Goal: Task Accomplishment & Management: Manage account settings

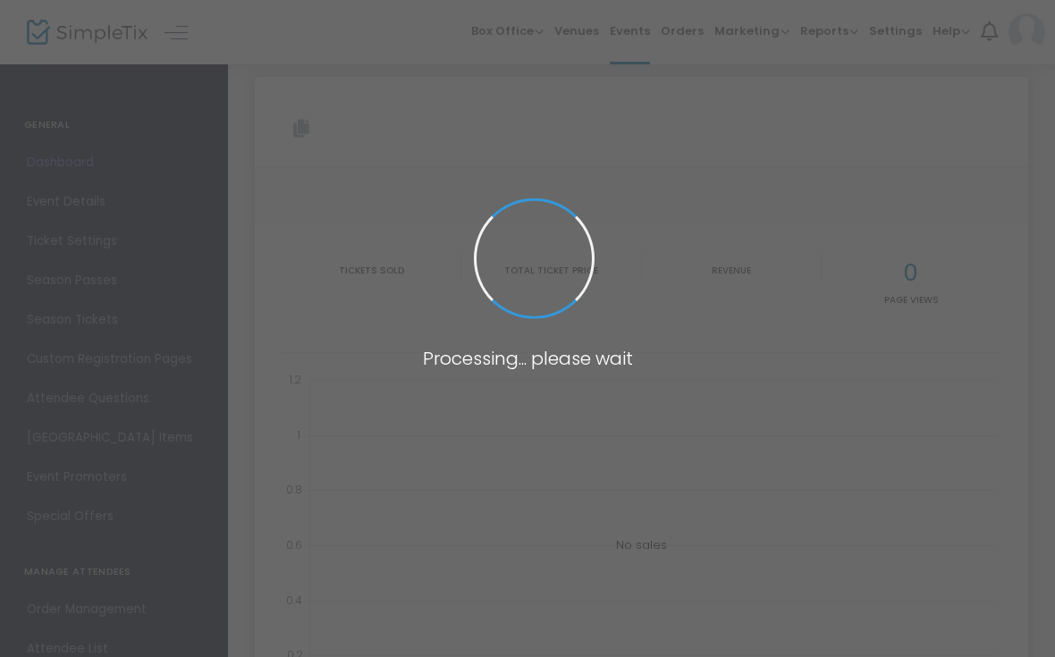
type input "[URL][DOMAIN_NAME]"
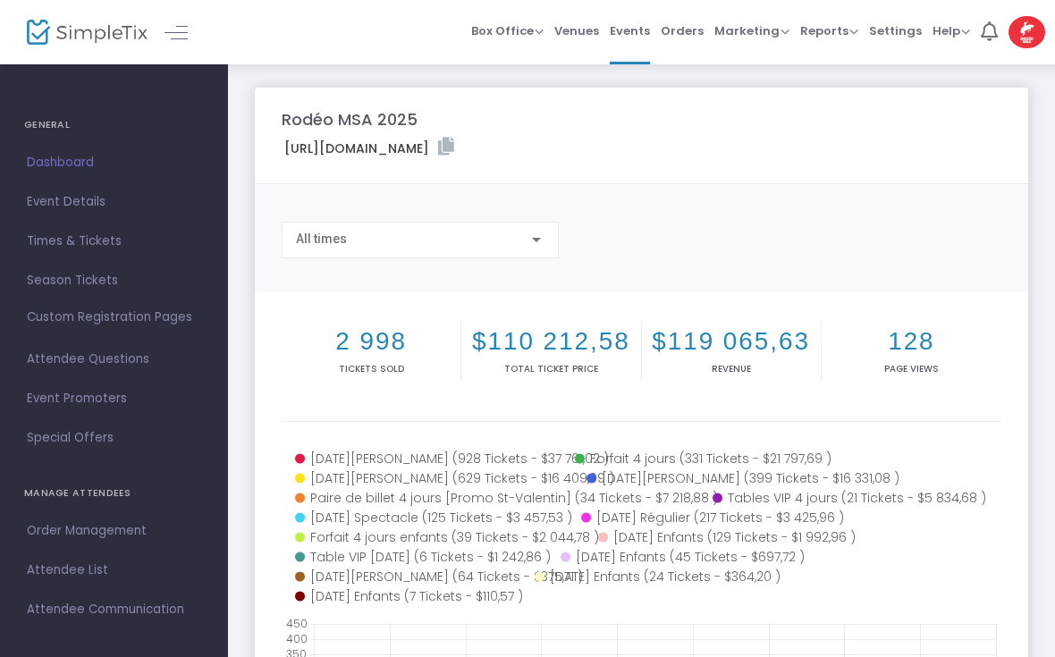
scroll to position [3, 0]
click at [645, 38] on span "Events" at bounding box center [630, 31] width 40 height 46
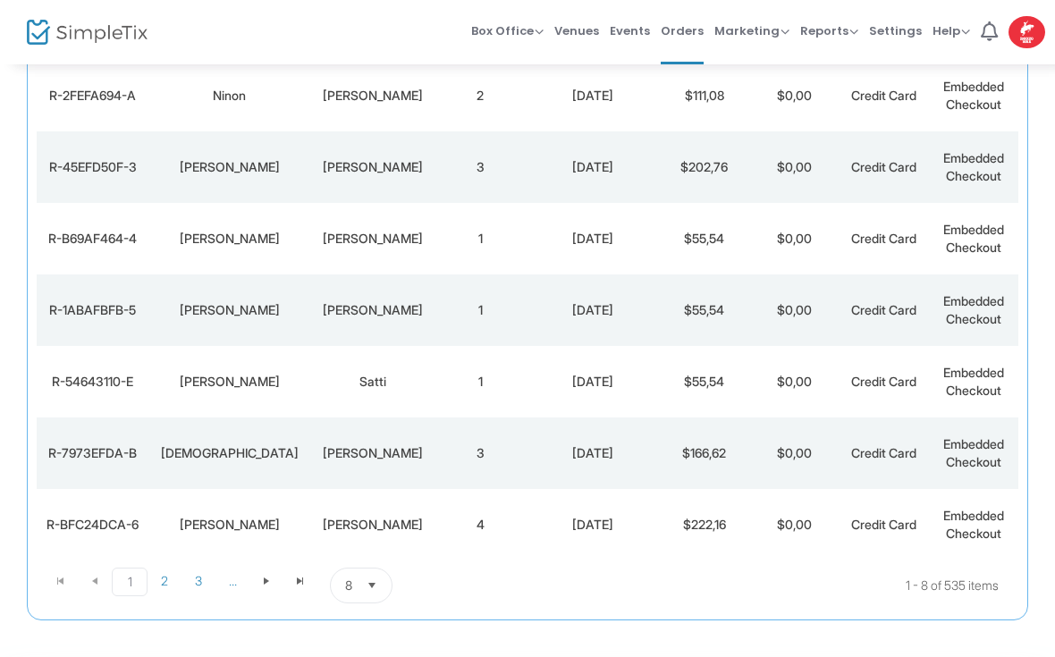
scroll to position [347, 0]
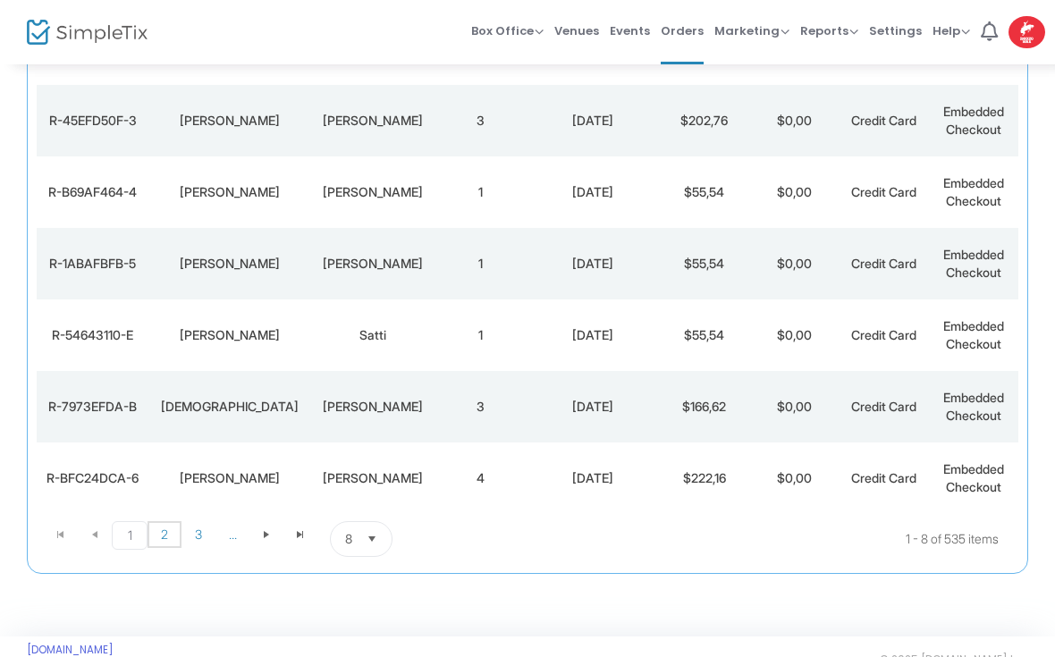
click at [169, 529] on span "2" at bounding box center [165, 534] width 34 height 27
click at [375, 554] on button "Select" at bounding box center [372, 539] width 25 height 34
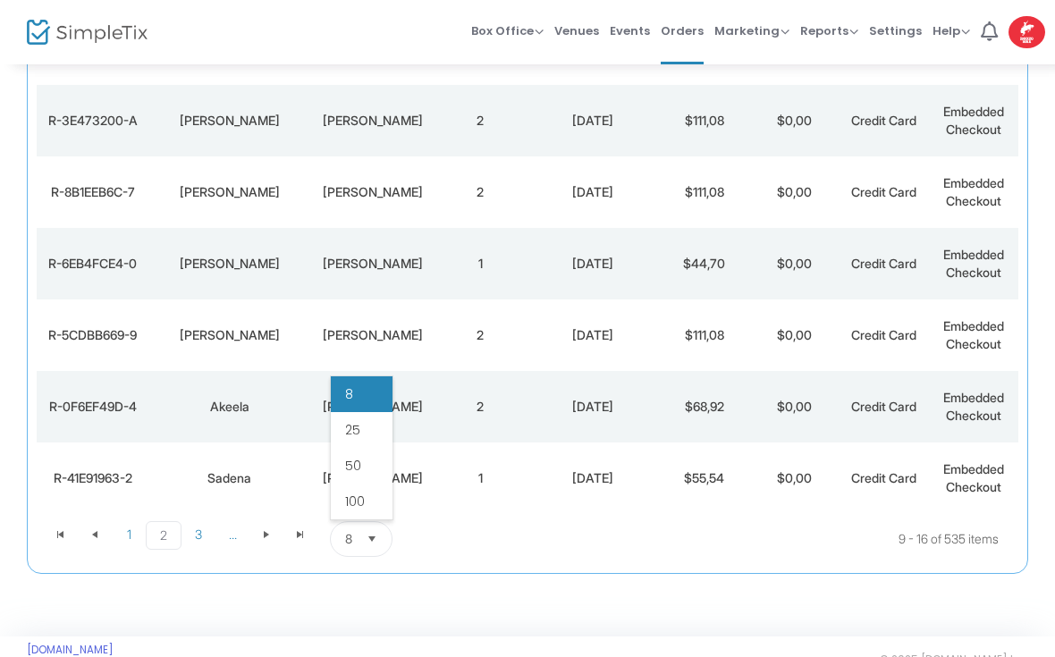
click at [348, 475] on span "50" at bounding box center [353, 466] width 16 height 18
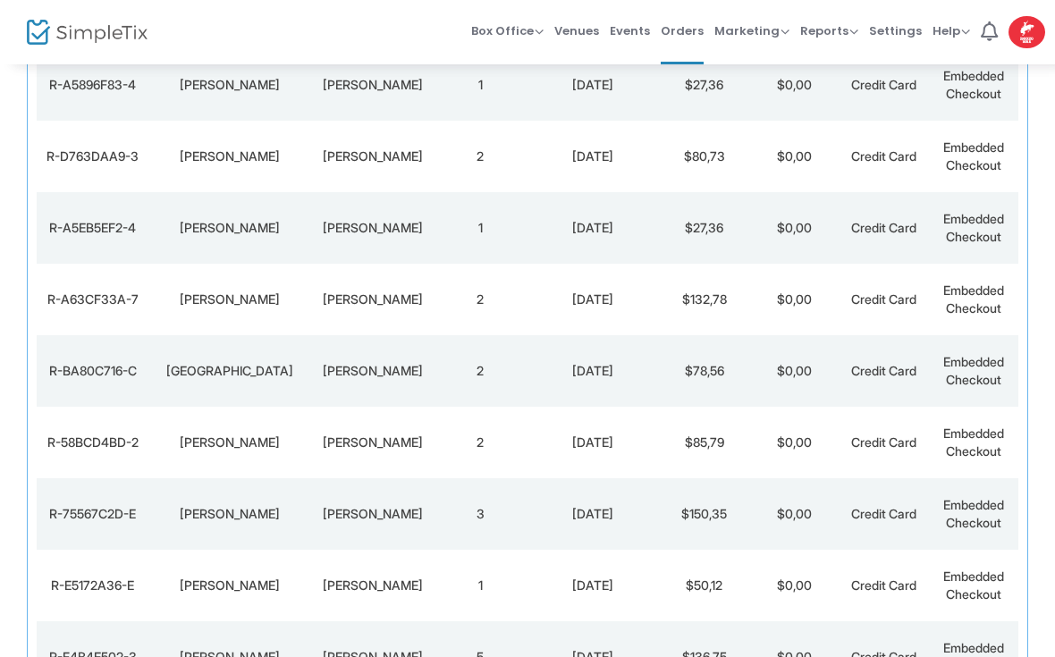
scroll to position [2674, 0]
